Goal: Task Accomplishment & Management: Complete application form

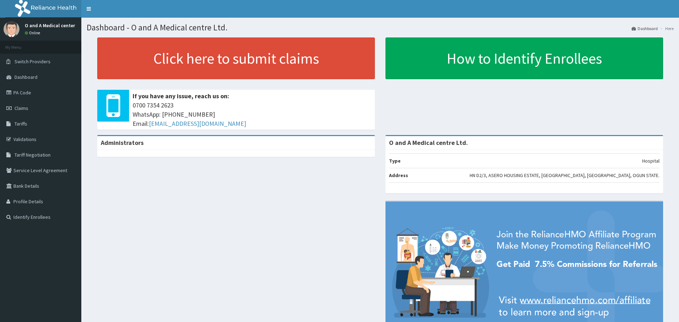
click at [36, 96] on link "PA Code" at bounding box center [40, 93] width 81 height 16
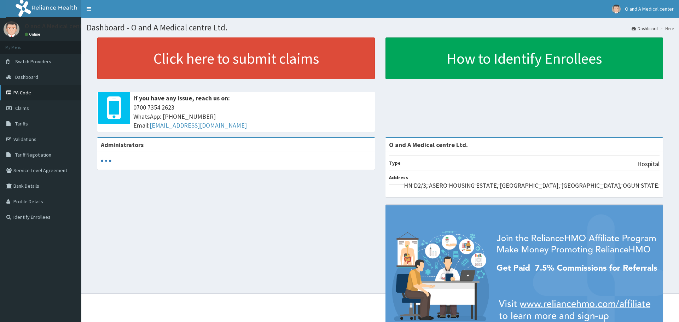
click at [21, 95] on link "PA Code" at bounding box center [40, 93] width 81 height 16
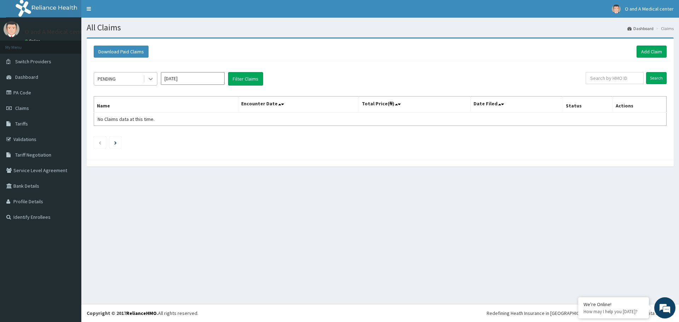
click at [149, 81] on icon at bounding box center [150, 78] width 7 height 7
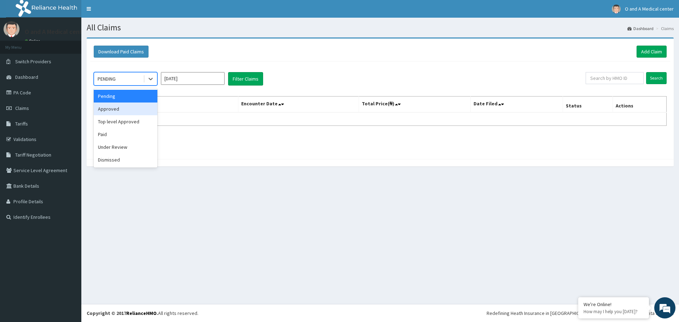
click at [140, 107] on div "Approved" at bounding box center [126, 109] width 64 height 13
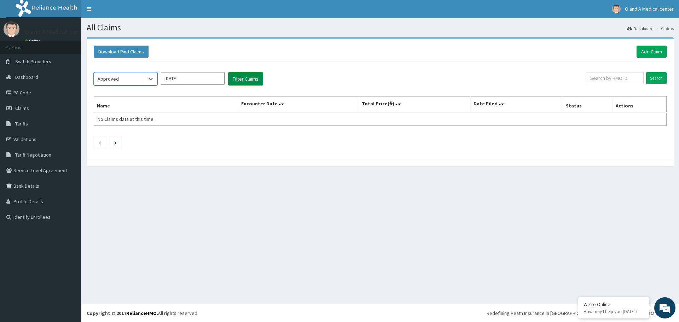
click at [257, 82] on button "Filter Claims" at bounding box center [245, 78] width 35 height 13
click at [249, 81] on button "Filter Claims" at bounding box center [245, 78] width 35 height 13
click at [155, 80] on div at bounding box center [150, 78] width 13 height 13
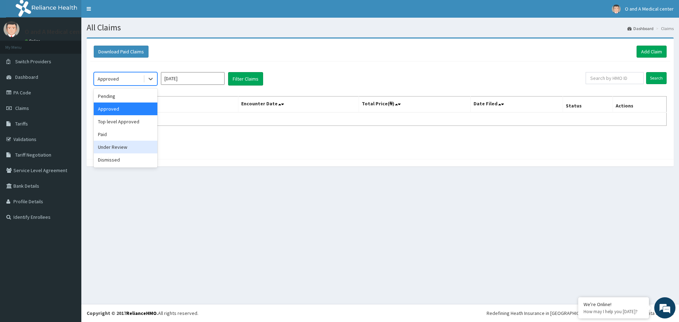
click at [139, 146] on div "Under Review" at bounding box center [126, 147] width 64 height 13
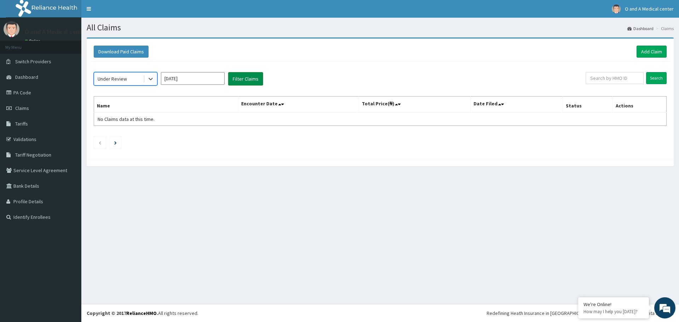
click at [233, 80] on button "Filter Claims" at bounding box center [245, 78] width 35 height 13
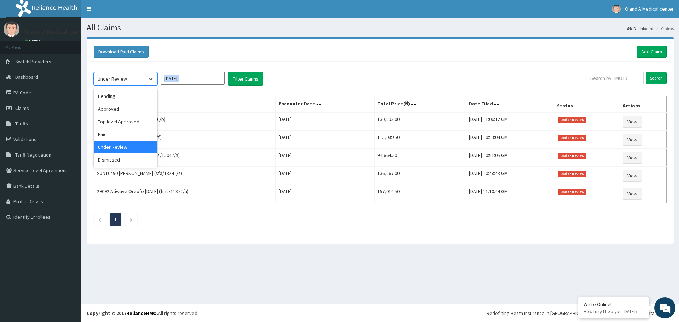
click at [223, 44] on div "Download Paid Claims Add Claim" at bounding box center [380, 51] width 580 height 19
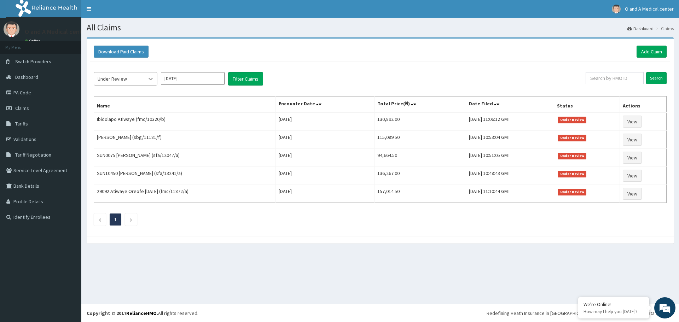
click at [149, 79] on icon at bounding box center [150, 78] width 7 height 7
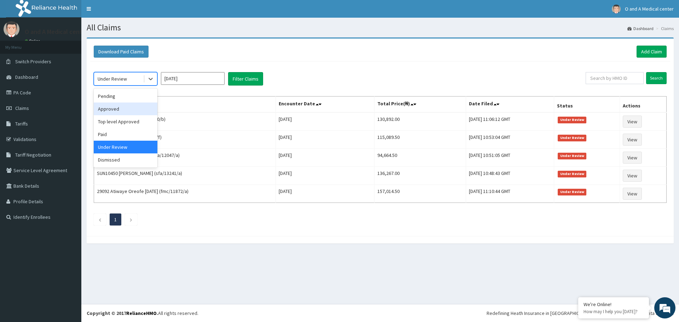
click at [136, 109] on div "Approved" at bounding box center [126, 109] width 64 height 13
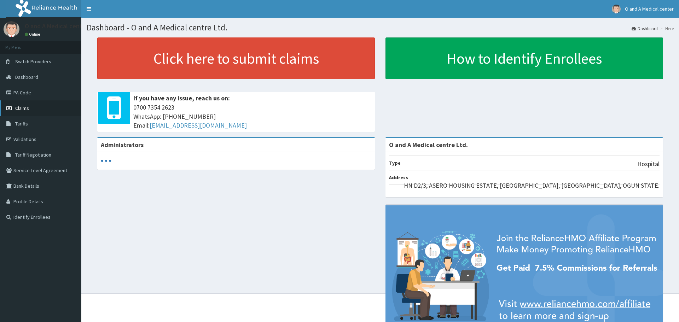
click at [31, 111] on link "Claims" at bounding box center [40, 108] width 81 height 16
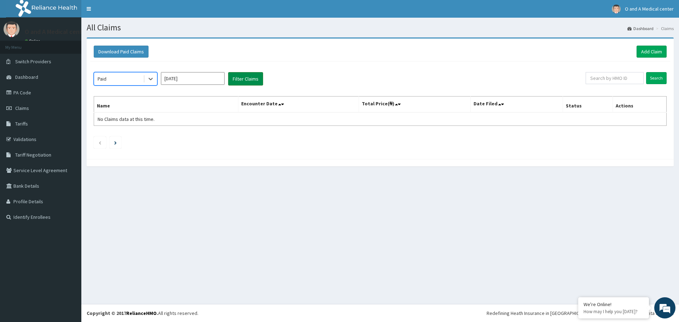
click at [245, 82] on button "Filter Claims" at bounding box center [245, 78] width 35 height 13
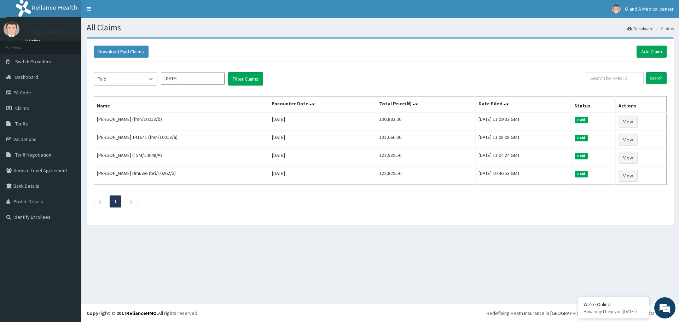
click at [147, 82] on icon at bounding box center [150, 78] width 7 height 7
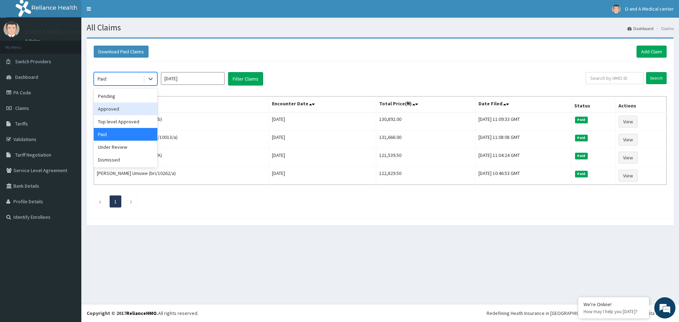
click at [133, 114] on div "Approved" at bounding box center [126, 109] width 64 height 13
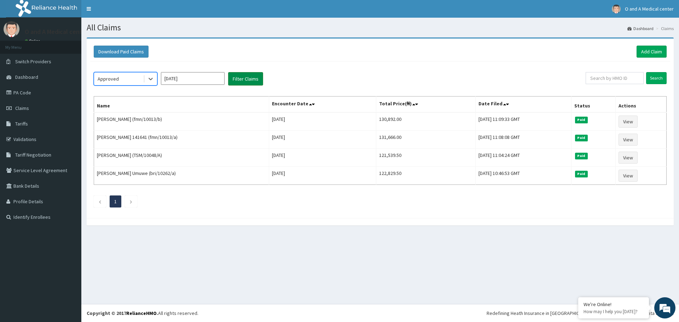
click at [236, 82] on button "Filter Claims" at bounding box center [245, 78] width 35 height 13
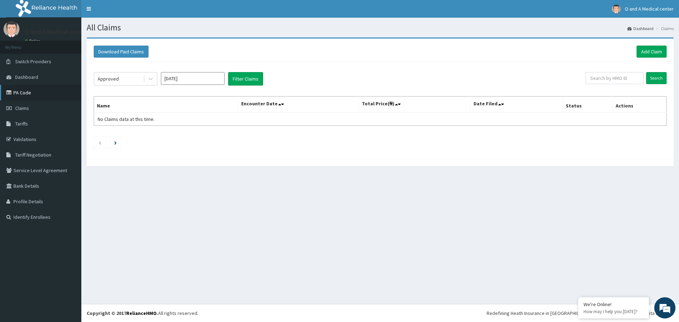
click at [33, 88] on link "PA Code" at bounding box center [40, 93] width 81 height 16
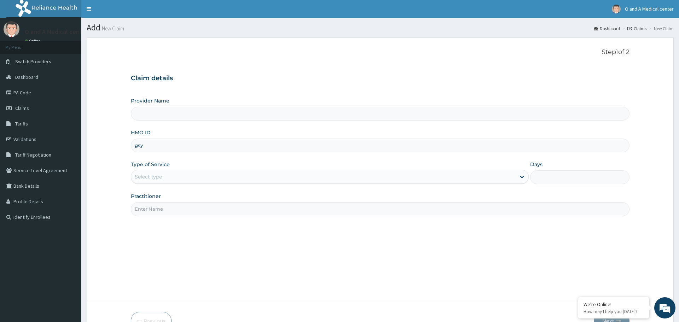
type input "gsy/10080/b"
click at [192, 176] on div "Select type" at bounding box center [323, 176] width 384 height 11
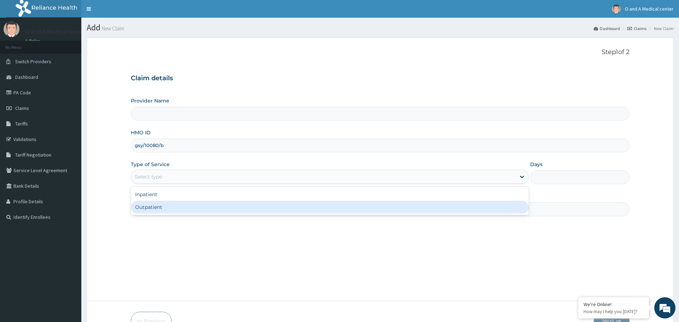
click at [193, 205] on div "Outpatient" at bounding box center [329, 207] width 397 height 13
type input "1"
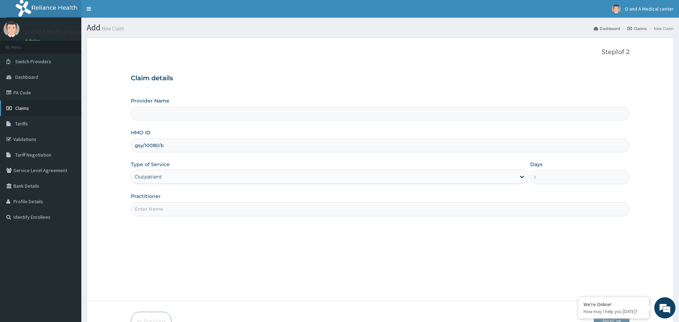
click at [54, 107] on link "Claims" at bounding box center [40, 108] width 81 height 16
type input "O and A Medical centre Ltd."
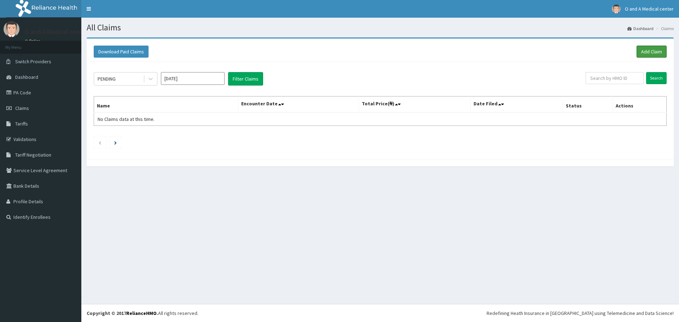
click at [651, 49] on link "Add Claim" at bounding box center [651, 52] width 30 height 12
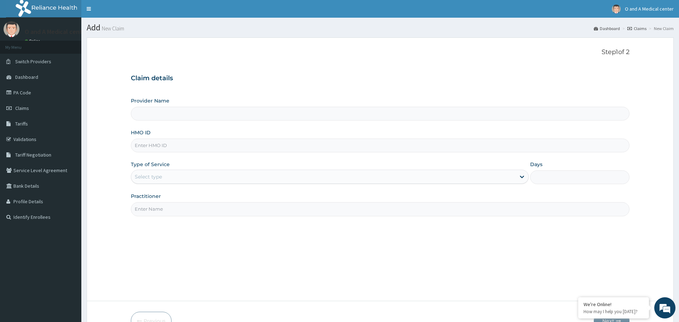
click at [161, 148] on input "HMO ID" at bounding box center [380, 146] width 498 height 14
type input "O and A Medical centre Ltd."
type input "gsy/10080/b"
click at [178, 171] on div "Select type" at bounding box center [323, 176] width 384 height 11
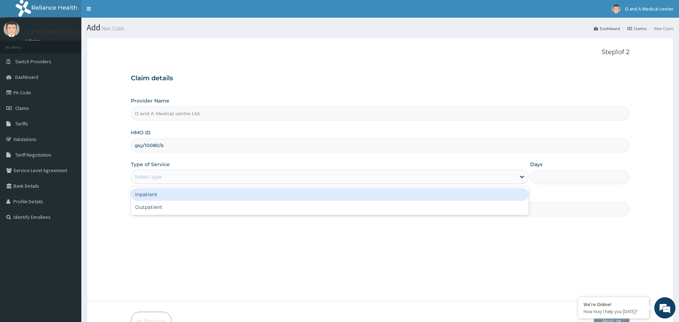
click at [177, 196] on div "Inpatient" at bounding box center [329, 194] width 397 height 13
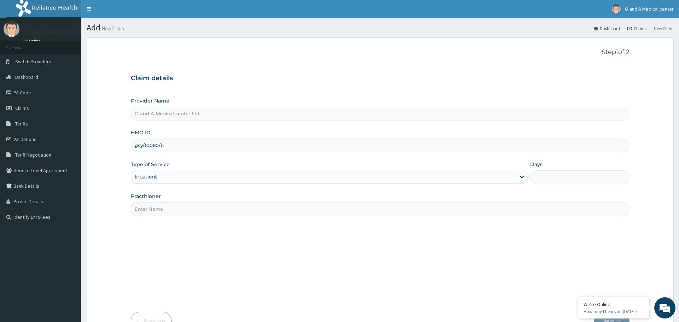
click at [563, 177] on input "Days" at bounding box center [579, 177] width 99 height 14
type input "2"
click at [369, 210] on input "Practitioner" at bounding box center [380, 209] width 498 height 14
type input "dr kola"
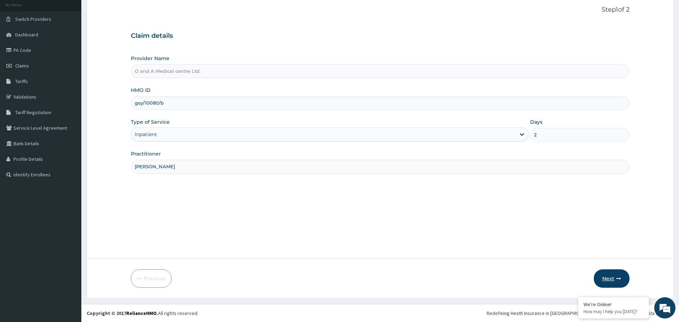
click at [624, 276] on button "Next" at bounding box center [612, 278] width 36 height 18
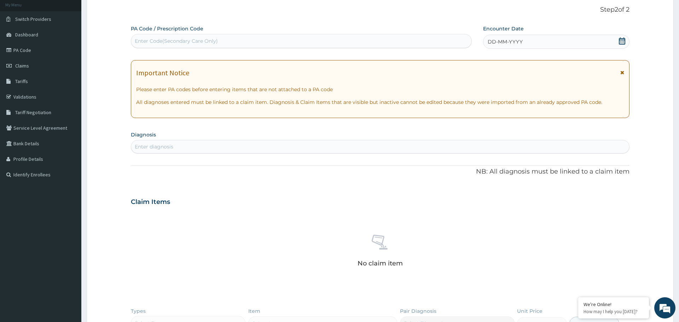
click at [206, 44] on div "Enter Code(Secondary Care Only)" at bounding box center [176, 40] width 83 height 7
paste input "PA/94CD44"
type input "PA/94CD44"
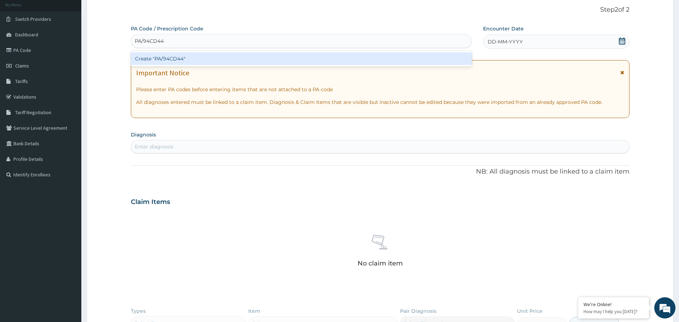
click at [214, 57] on div "Create "PA/94CD44"" at bounding box center [301, 58] width 341 height 13
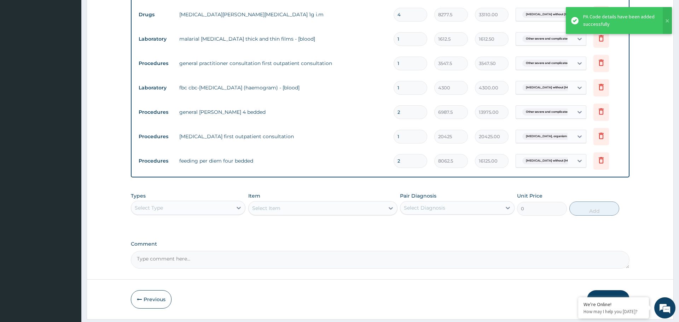
scroll to position [367, 0]
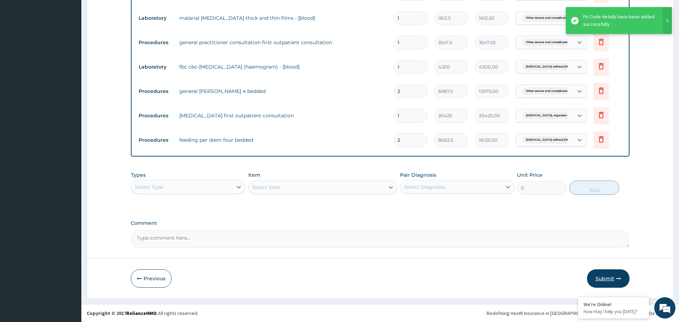
click at [607, 281] on button "Submit" at bounding box center [608, 278] width 42 height 18
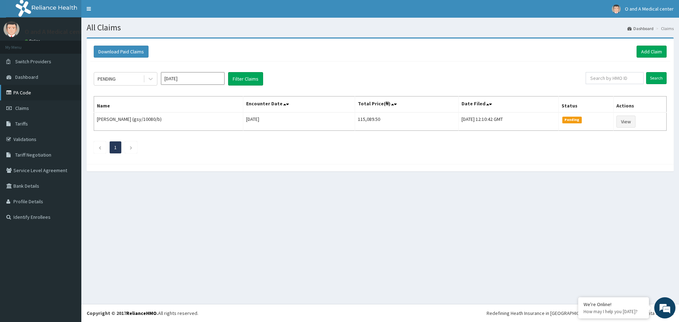
click at [42, 96] on link "PA Code" at bounding box center [40, 93] width 81 height 16
click at [152, 79] on icon at bounding box center [150, 78] width 7 height 7
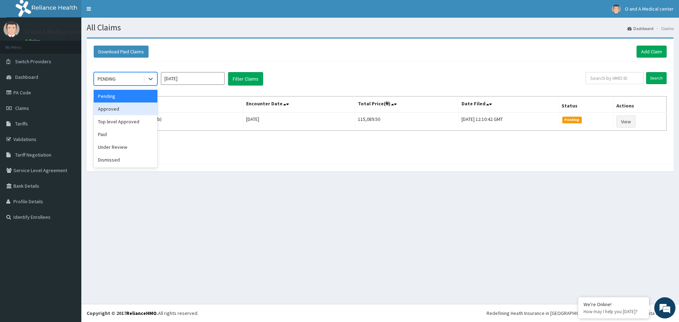
click at [140, 106] on div "Approved" at bounding box center [126, 109] width 64 height 13
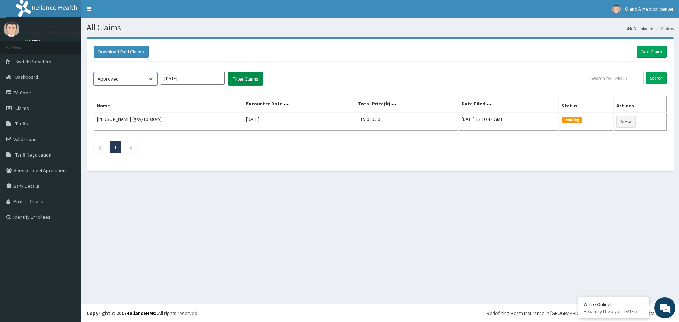
click at [233, 79] on button "Filter Claims" at bounding box center [245, 78] width 35 height 13
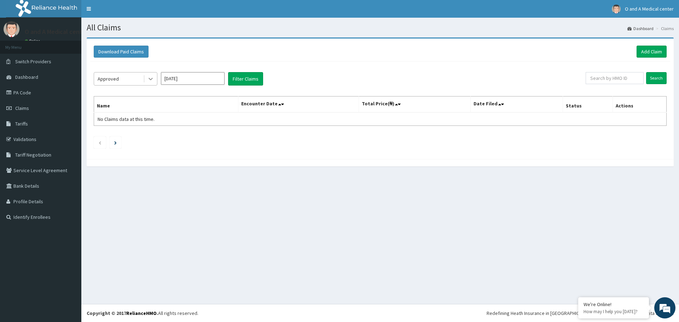
click at [150, 83] on div at bounding box center [150, 78] width 13 height 13
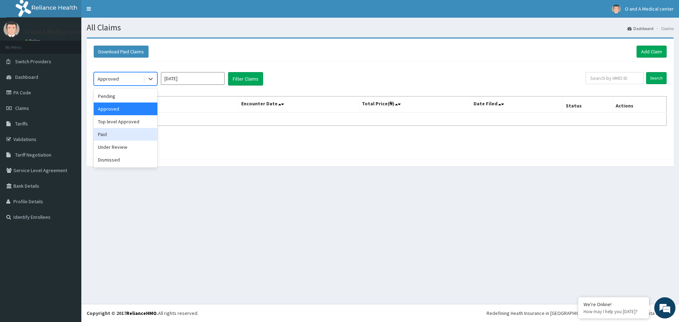
click at [144, 137] on div "Paid" at bounding box center [126, 134] width 64 height 13
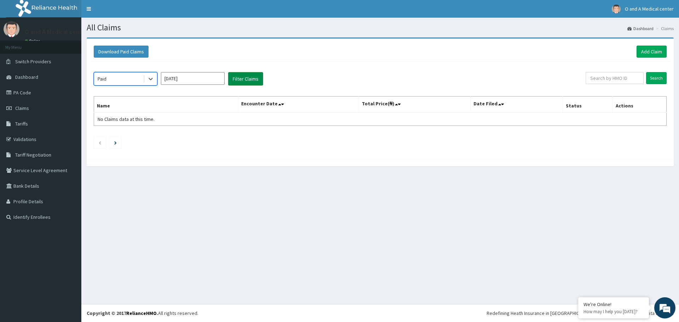
click at [258, 78] on button "Filter Claims" at bounding box center [245, 78] width 35 height 13
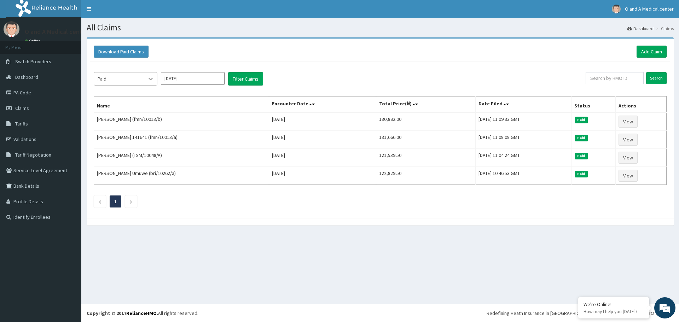
click at [151, 76] on icon at bounding box center [150, 78] width 7 height 7
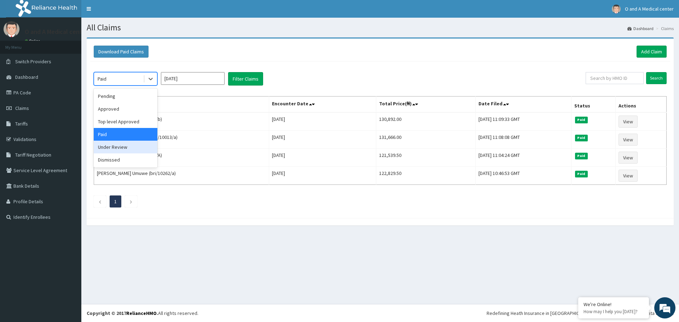
click at [146, 145] on div "Under Review" at bounding box center [126, 147] width 64 height 13
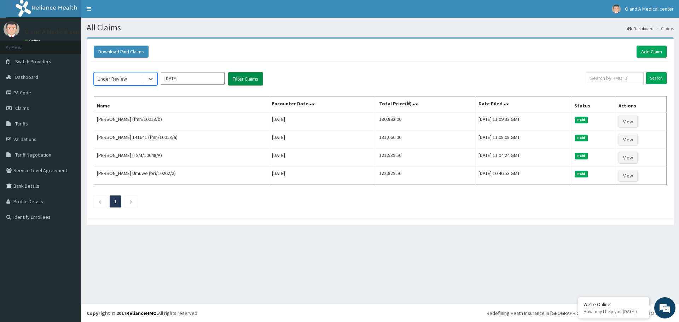
click at [249, 75] on button "Filter Claims" at bounding box center [245, 78] width 35 height 13
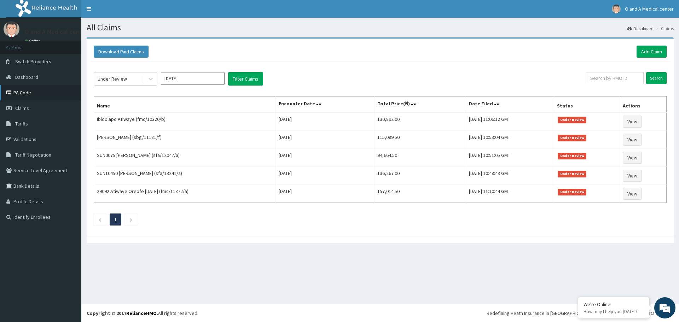
click at [56, 98] on link "PA Code" at bounding box center [40, 93] width 81 height 16
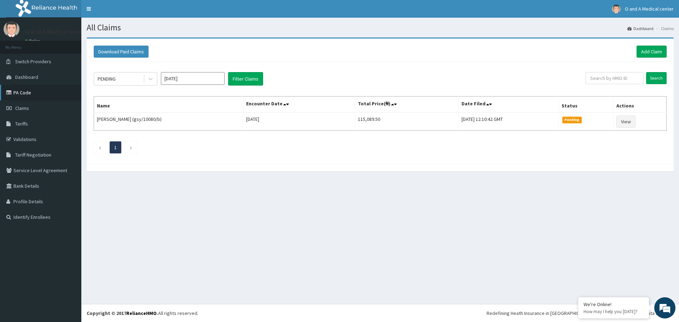
click at [39, 94] on link "PA Code" at bounding box center [40, 93] width 81 height 16
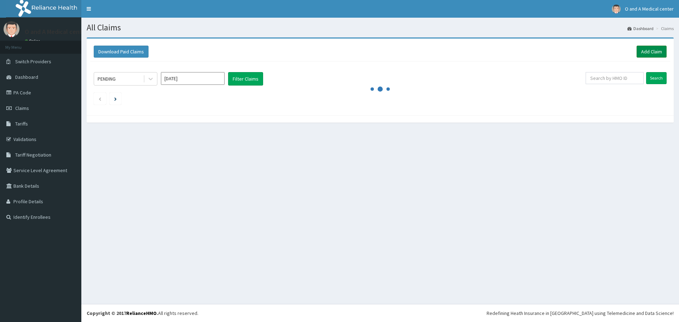
click at [648, 46] on link "Add Claim" at bounding box center [651, 52] width 30 height 12
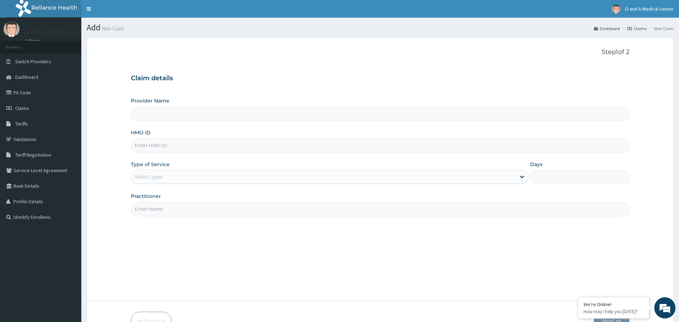
click at [185, 150] on input "HMO ID" at bounding box center [380, 146] width 498 height 14
type input "O and A Medical centre Ltd."
type input "tsm/10116/c"
click at [194, 176] on div "Select type" at bounding box center [323, 176] width 384 height 11
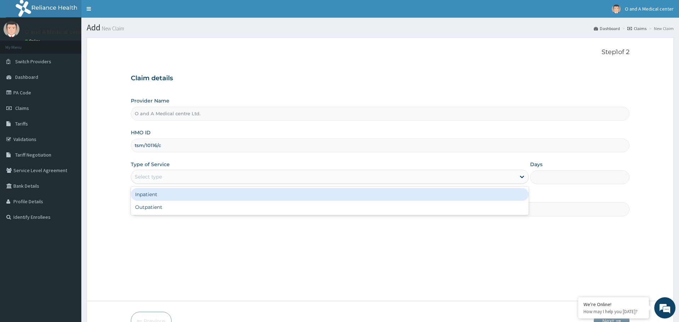
click at [191, 193] on div "Inpatient" at bounding box center [329, 194] width 397 height 13
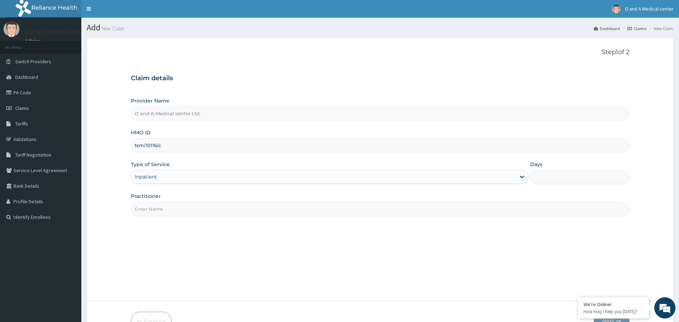
click at [561, 178] on input "Days" at bounding box center [579, 177] width 99 height 14
type input "2"
click at [438, 215] on input "Practitioner" at bounding box center [380, 209] width 498 height 14
type input "dr kehinde"
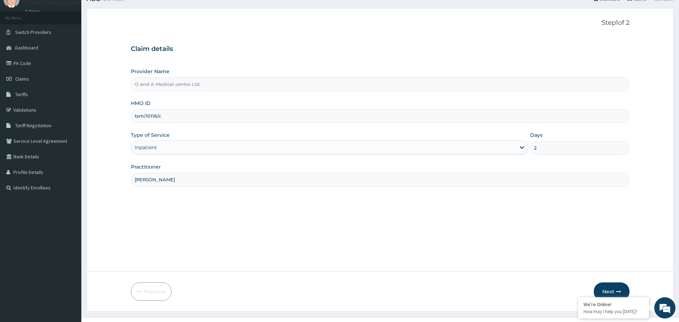
scroll to position [42, 0]
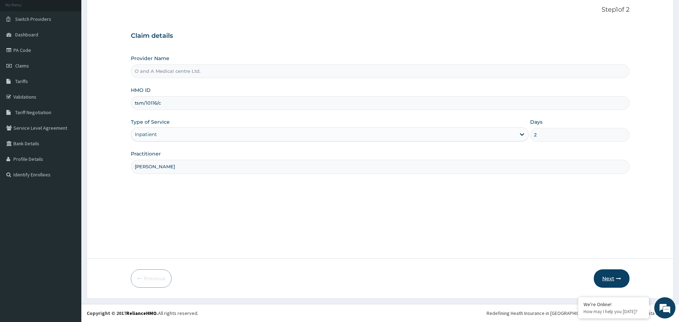
click at [608, 280] on button "Next" at bounding box center [612, 278] width 36 height 18
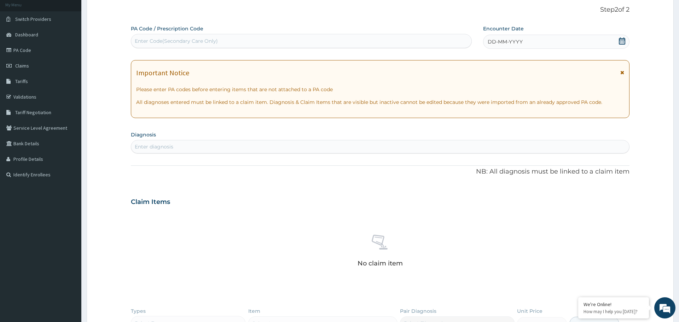
click at [195, 39] on div "Enter Code(Secondary Care Only)" at bounding box center [176, 40] width 83 height 7
paste input "PA/FAE220"
type input "PA/FAE220"
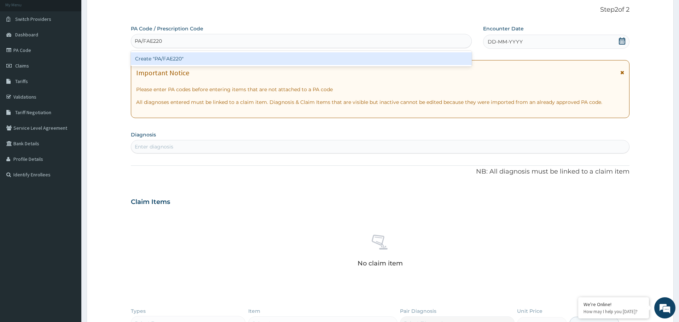
click at [216, 59] on div "Create "PA/FAE220"" at bounding box center [301, 58] width 341 height 13
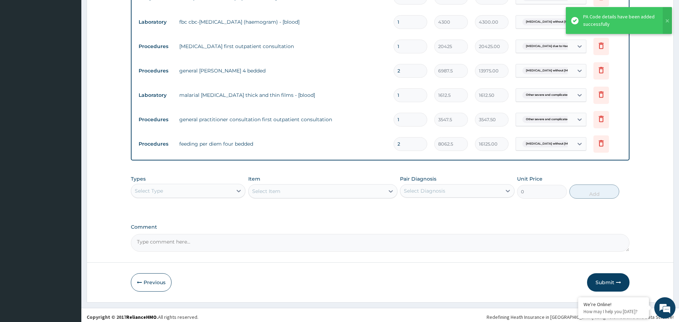
scroll to position [362, 0]
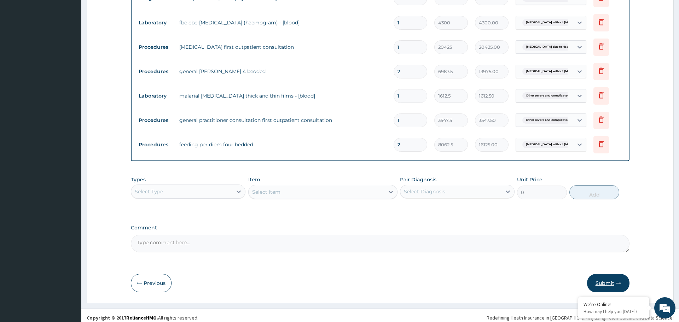
click at [618, 281] on icon "button" at bounding box center [618, 283] width 5 height 5
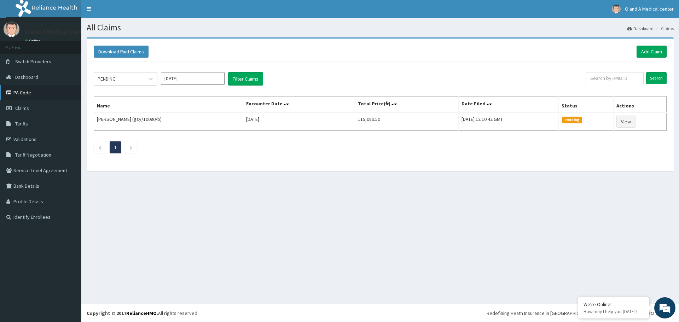
click at [34, 97] on link "PA Code" at bounding box center [40, 93] width 81 height 16
click at [649, 51] on link "Add Claim" at bounding box center [651, 52] width 30 height 12
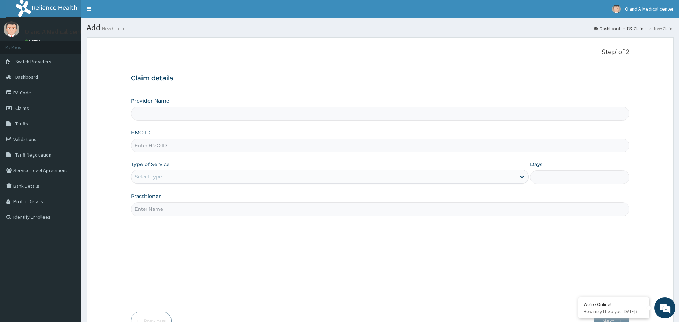
click at [157, 146] on input "HMO ID" at bounding box center [380, 146] width 498 height 14
type input "O and A Medical centre Ltd."
type input "EKI/10322/c"
click at [180, 177] on div "Select type" at bounding box center [323, 176] width 384 height 11
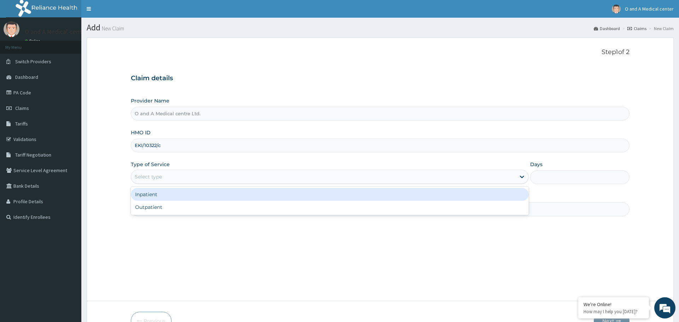
click at [181, 192] on div "Inpatient" at bounding box center [329, 194] width 397 height 13
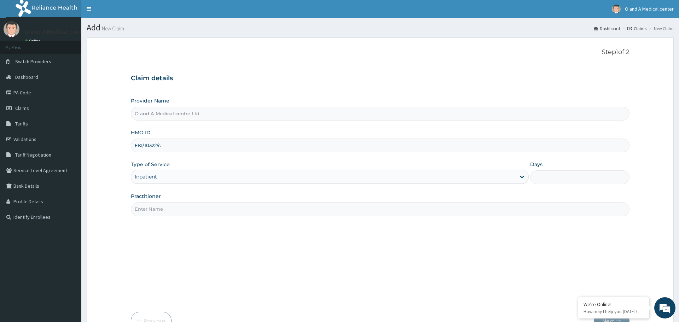
click at [539, 178] on input "Days" at bounding box center [579, 177] width 99 height 14
type input "1"
type input "2"
click at [495, 211] on input "Practitioner" at bounding box center [380, 209] width 498 height 14
type input "[PERSON_NAME]"
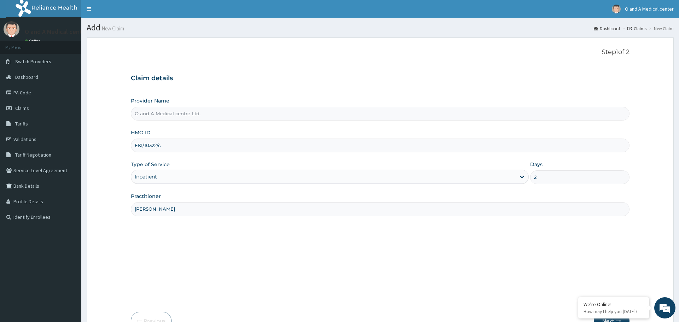
scroll to position [42, 0]
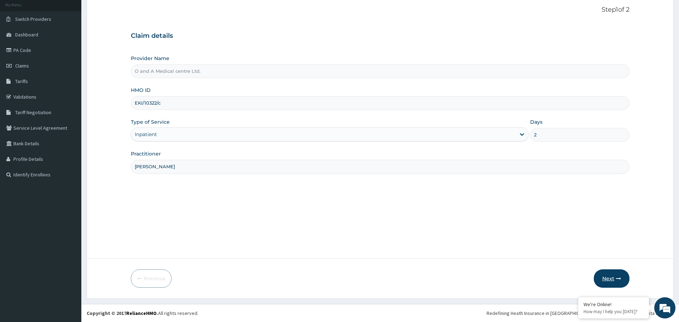
click at [616, 281] on button "Next" at bounding box center [612, 278] width 36 height 18
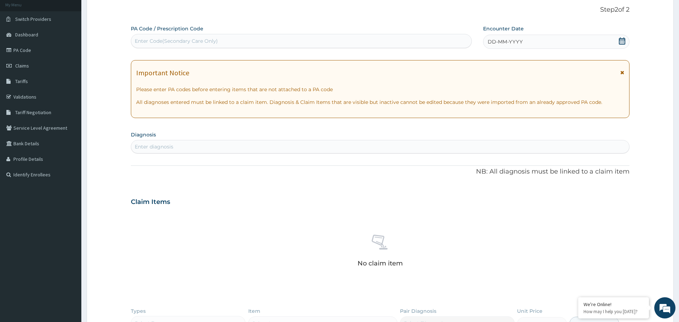
click at [177, 41] on div "Enter Code(Secondary Care Only)" at bounding box center [176, 40] width 83 height 7
paste input "PA/FAE220"
type input "PA/FAE220"
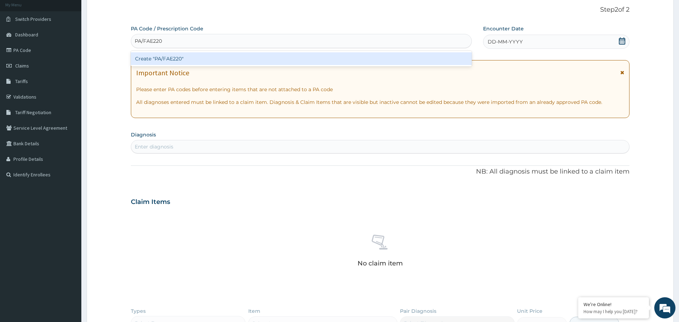
click at [186, 61] on div "Create "PA/FAE220"" at bounding box center [301, 58] width 341 height 13
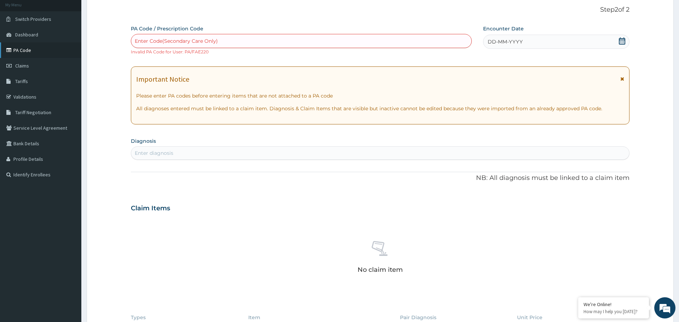
click at [43, 53] on link "PA Code" at bounding box center [40, 50] width 81 height 16
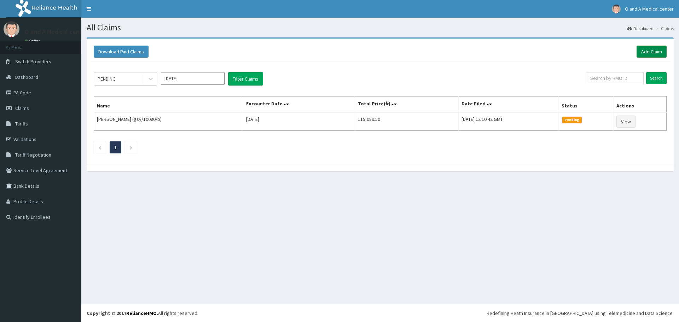
click at [641, 55] on link "Add Claim" at bounding box center [651, 52] width 30 height 12
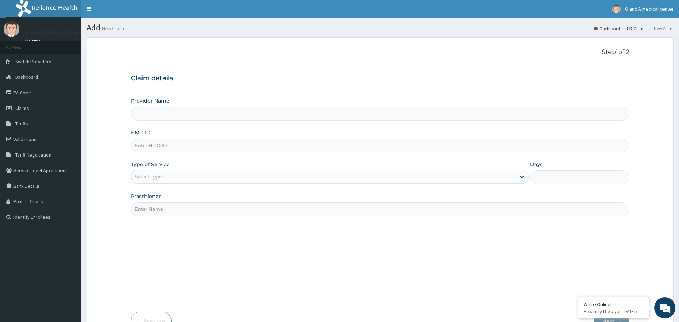
click at [183, 145] on input "HMO ID" at bounding box center [380, 146] width 498 height 14
type input "O and A Medical centre Ltd."
type input "EKI/10322/c"
click at [186, 177] on div "Select type" at bounding box center [323, 176] width 384 height 11
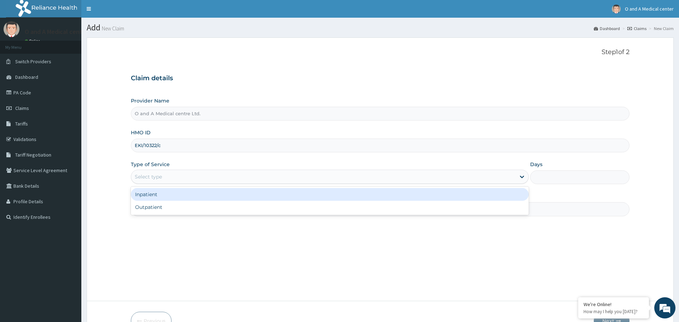
click at [193, 199] on div "Inpatient" at bounding box center [329, 194] width 397 height 13
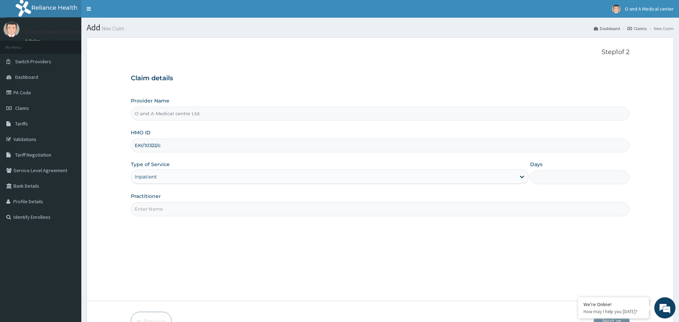
click at [543, 175] on input "Days" at bounding box center [579, 177] width 99 height 14
type input "2"
click at [479, 208] on input "Practitioner" at bounding box center [380, 209] width 498 height 14
type input "dr kola"
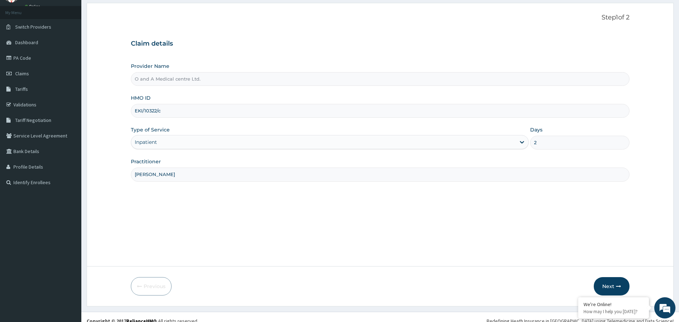
scroll to position [39, 0]
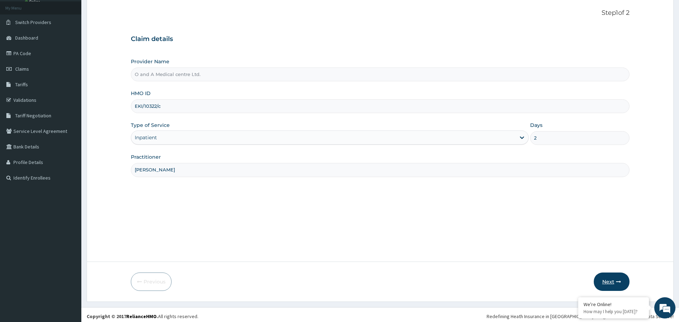
click at [621, 288] on button "Next" at bounding box center [612, 282] width 36 height 18
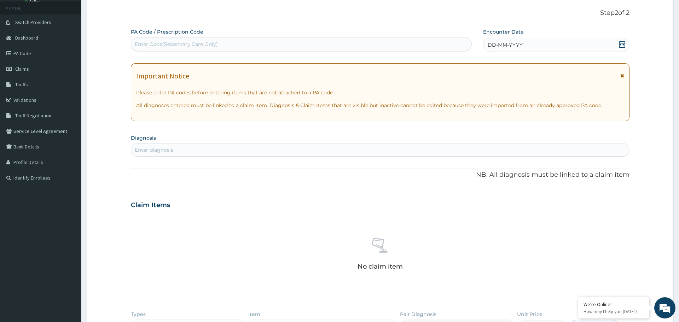
click at [219, 46] on div "Enter Code(Secondary Care Only)" at bounding box center [301, 44] width 340 height 11
paste input "PA/F70E27"
type input "PA/F70E27"
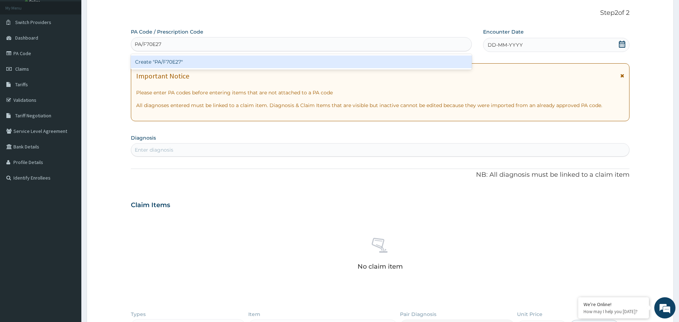
click at [220, 59] on div "Create "PA/F70E27"" at bounding box center [301, 61] width 341 height 13
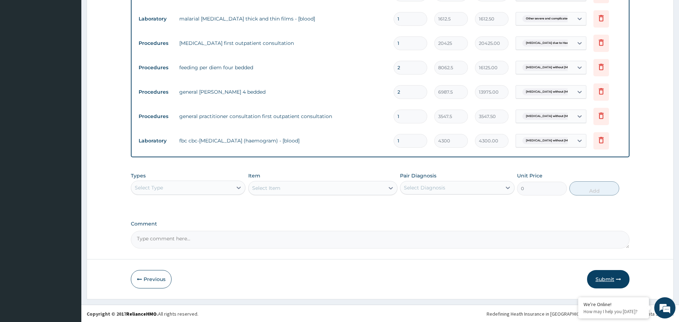
scroll to position [367, 0]
click at [621, 278] on button "Submit" at bounding box center [608, 278] width 42 height 18
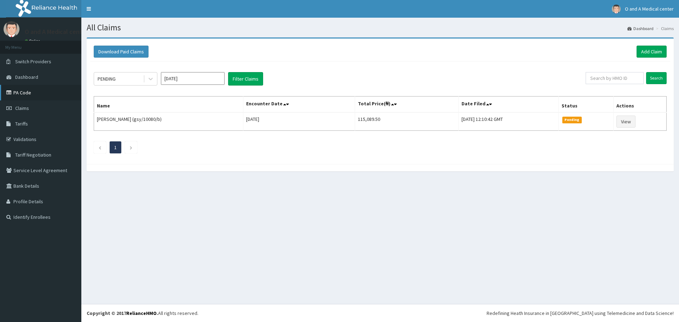
click at [37, 89] on link "PA Code" at bounding box center [40, 93] width 81 height 16
click at [639, 51] on link "Add Claim" at bounding box center [651, 52] width 30 height 12
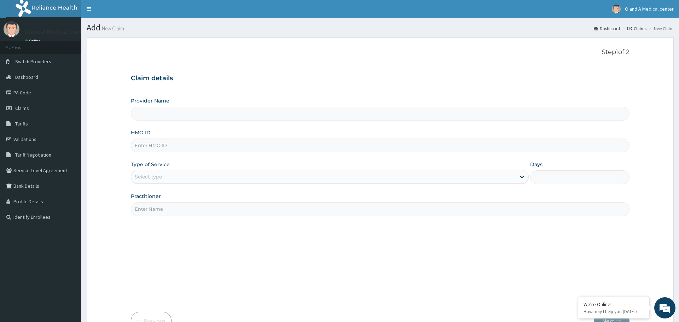
type input "O and A Medical centre Ltd."
click at [190, 147] on input "HMO ID" at bounding box center [380, 146] width 498 height 14
type input "kud/10316/f"
click at [190, 172] on div "Select type" at bounding box center [323, 176] width 384 height 11
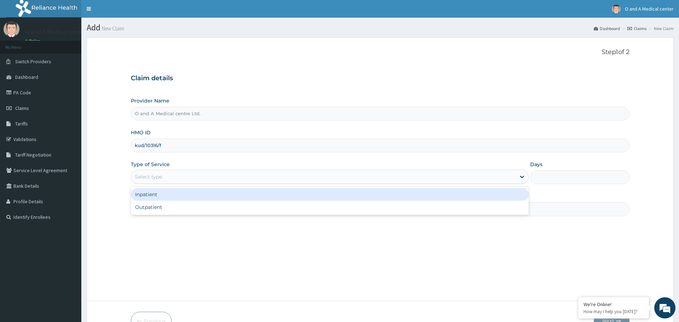
click at [194, 191] on div "Inpatient" at bounding box center [329, 194] width 397 height 13
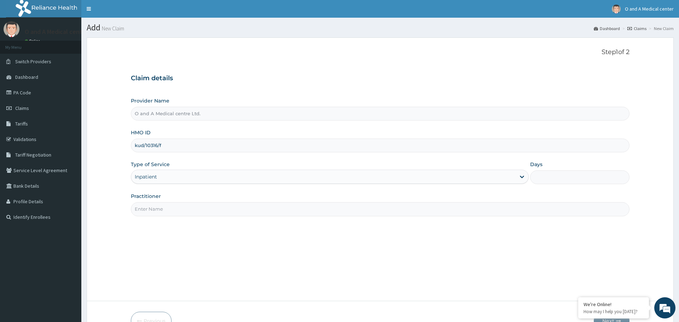
click at [540, 176] on input "Days" at bounding box center [579, 177] width 99 height 14
type input "2"
click at [315, 211] on input "Practitioner" at bounding box center [380, 209] width 498 height 14
type input "dr fowosola"
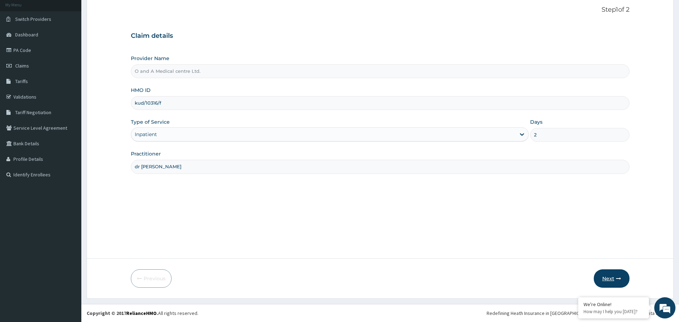
click at [622, 277] on button "Next" at bounding box center [612, 278] width 36 height 18
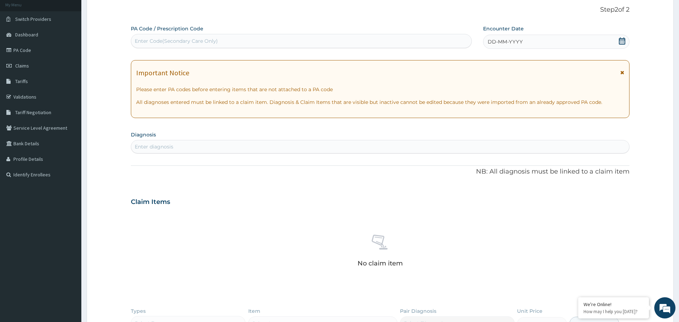
click at [193, 40] on div "Enter Code(Secondary Care Only)" at bounding box center [176, 40] width 83 height 7
paste input "PA/F4B75A"
type input "PA/F4B75A"
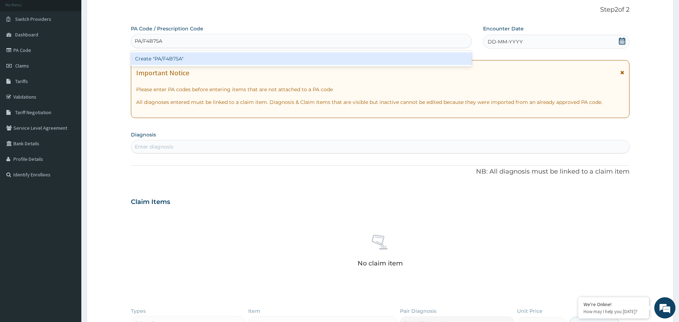
click at [197, 59] on div "Create "PA/F4B75A"" at bounding box center [301, 58] width 341 height 13
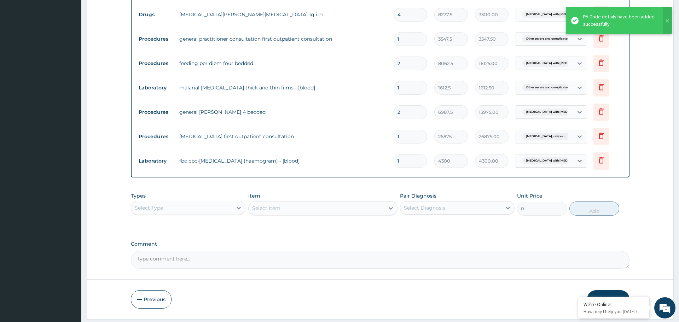
scroll to position [367, 0]
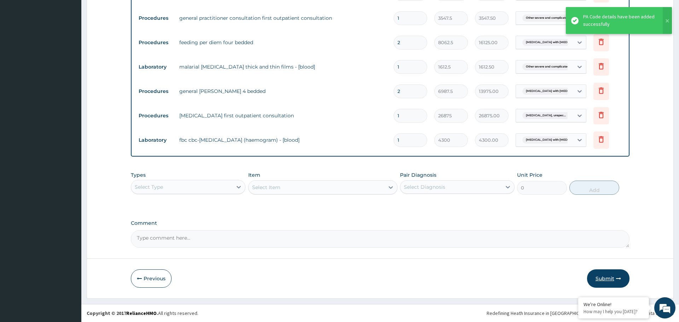
click at [616, 280] on icon "button" at bounding box center [618, 278] width 5 height 5
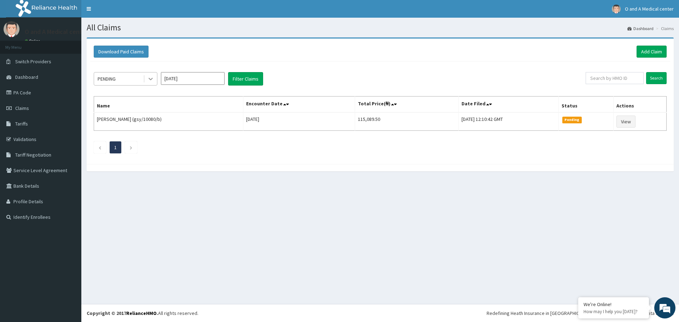
click at [156, 81] on div at bounding box center [150, 78] width 13 height 13
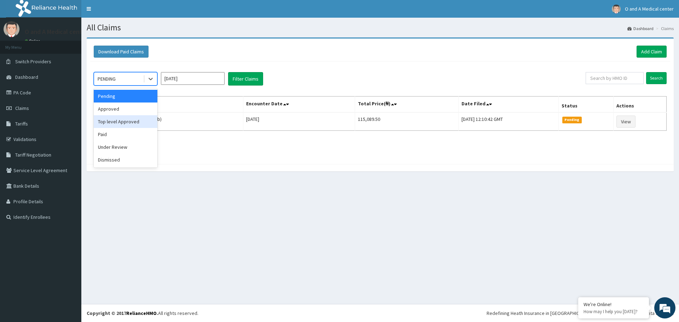
click at [145, 115] on div "Top level Approved" at bounding box center [126, 121] width 64 height 13
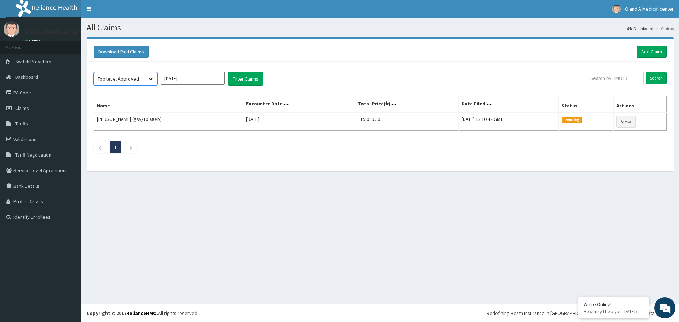
click at [151, 79] on icon at bounding box center [150, 78] width 7 height 7
click at [144, 105] on div "Approved" at bounding box center [126, 109] width 64 height 13
click at [236, 84] on button "Filter Claims" at bounding box center [245, 78] width 35 height 13
click at [153, 77] on icon at bounding box center [150, 78] width 7 height 7
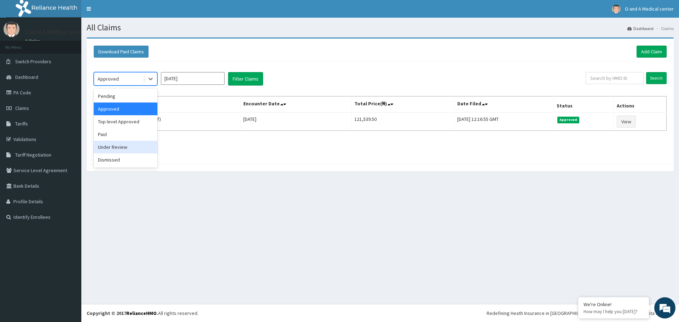
click at [131, 144] on div "Under Review" at bounding box center [126, 147] width 64 height 13
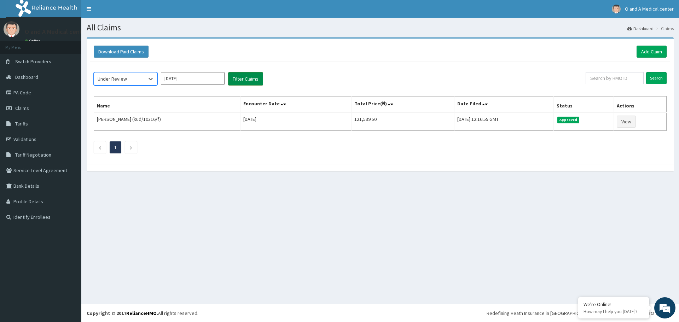
click at [245, 80] on button "Filter Claims" at bounding box center [245, 78] width 35 height 13
